Goal: Task Accomplishment & Management: Complete application form

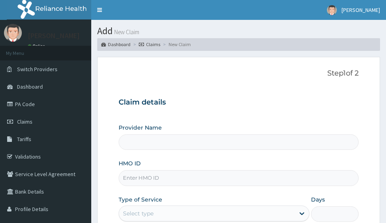
type input "Victors Fitness"
type input "1"
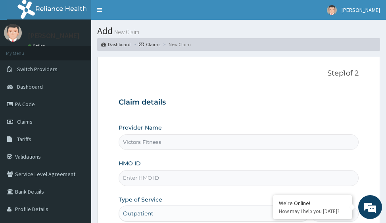
click at [144, 179] on input "HMO ID" at bounding box center [239, 177] width 240 height 15
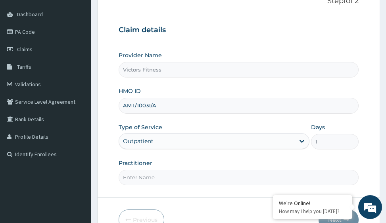
scroll to position [119, 0]
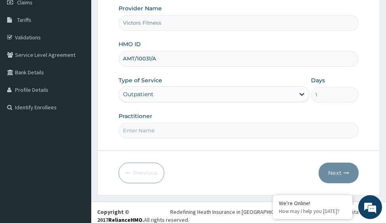
type input "AMT/10031/A"
click at [140, 131] on input "Practitioner" at bounding box center [239, 130] width 240 height 15
type input "GYM"
click at [338, 170] on button "Next" at bounding box center [339, 172] width 40 height 21
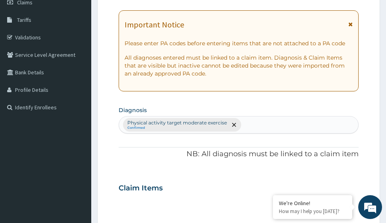
scroll to position [0, 0]
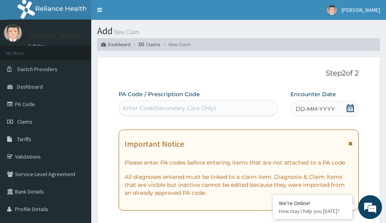
click at [309, 110] on span "DD-MM-YYYY" at bounding box center [315, 109] width 39 height 8
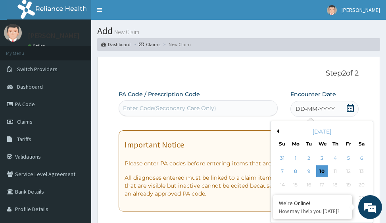
scroll to position [79, 0]
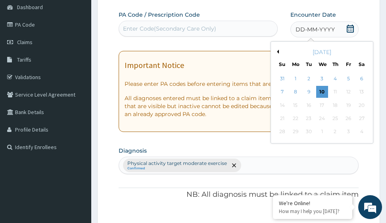
click at [277, 52] on button "Previous Month" at bounding box center [277, 52] width 4 height 4
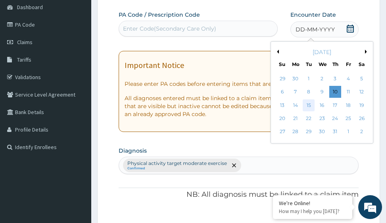
click at [309, 102] on div "15" at bounding box center [309, 105] width 12 height 12
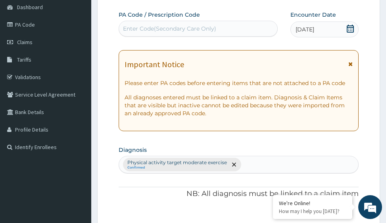
click at [148, 29] on div "Enter Code(Secondary Care Only)" at bounding box center [169, 29] width 93 height 8
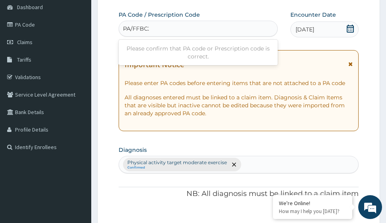
type input "PA/FFBC25"
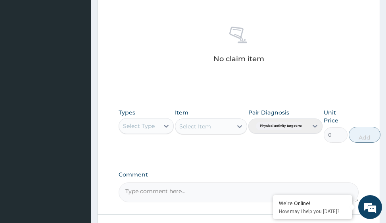
scroll to position [388, 0]
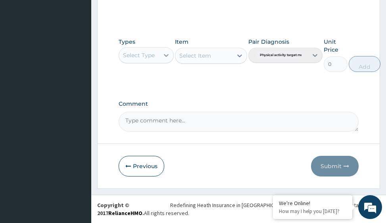
click at [166, 57] on icon at bounding box center [166, 55] width 8 height 8
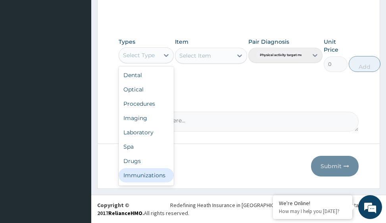
scroll to position [27, 0]
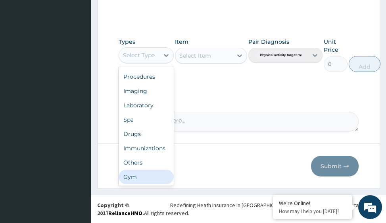
click at [147, 175] on div "Gym" at bounding box center [146, 176] width 55 height 14
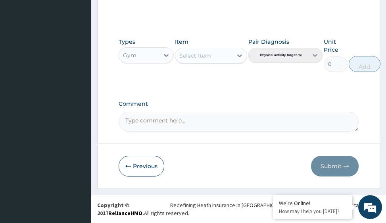
click at [240, 56] on icon at bounding box center [239, 55] width 5 height 3
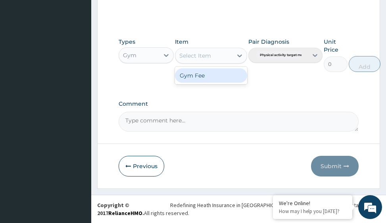
click at [215, 72] on div "Gym Fee" at bounding box center [211, 75] width 72 height 14
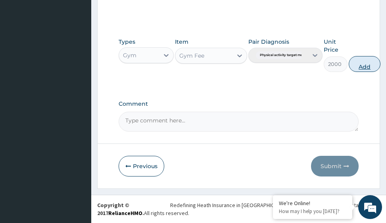
click at [365, 63] on button "Add" at bounding box center [365, 64] width 32 height 16
type input "0"
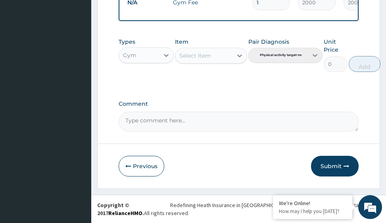
scroll to position [345, 0]
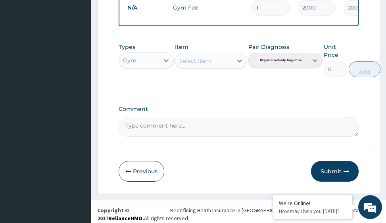
click at [332, 178] on button "Submit" at bounding box center [335, 171] width 48 height 21
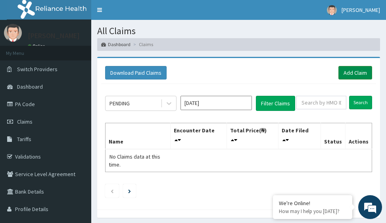
click at [350, 73] on link "Add Claim" at bounding box center [355, 72] width 34 height 13
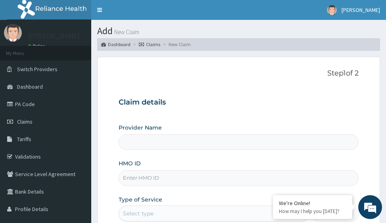
type input "Victors Fitness"
type input "1"
click at [153, 179] on input "HMO ID" at bounding box center [239, 177] width 240 height 15
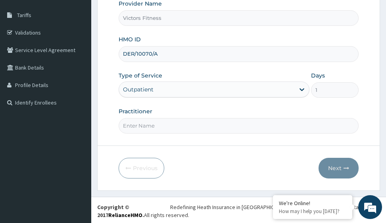
scroll to position [126, 0]
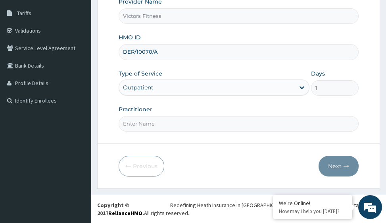
type input "DER/10070/A"
click at [171, 123] on input "Practitioner" at bounding box center [239, 123] width 240 height 15
type input "GYM"
click at [336, 165] on button "Next" at bounding box center [339, 166] width 40 height 21
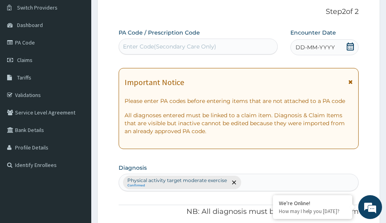
scroll to position [7, 0]
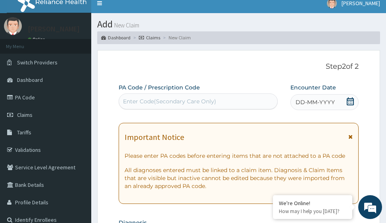
click at [319, 103] on span "DD-MM-YYYY" at bounding box center [315, 102] width 39 height 8
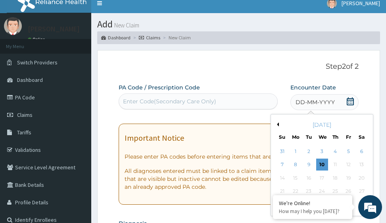
click at [276, 123] on button "Previous Month" at bounding box center [277, 124] width 4 height 4
click at [322, 178] on div "16" at bounding box center [322, 178] width 12 height 12
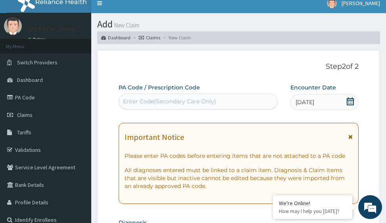
click at [214, 104] on div "Enter Code(Secondary Care Only)" at bounding box center [169, 101] width 93 height 8
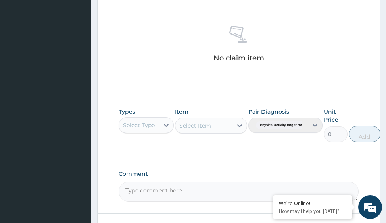
scroll to position [388, 0]
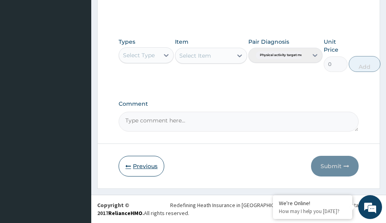
type input "PA/EAA2F"
